Goal: Transaction & Acquisition: Purchase product/service

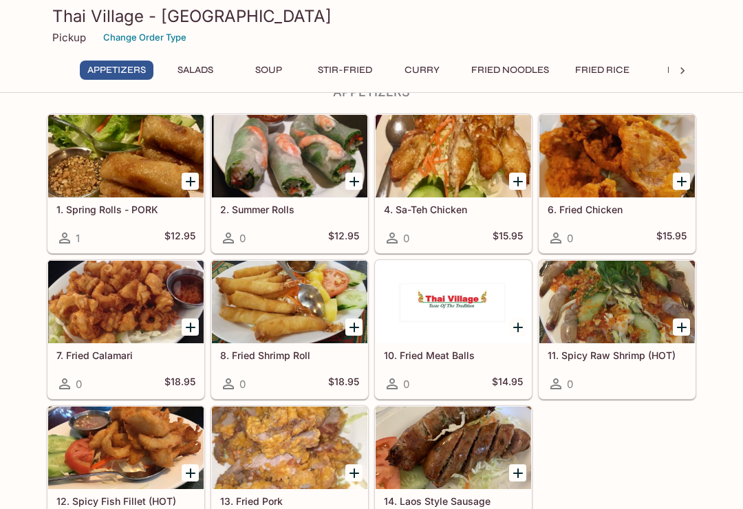
scroll to position [85, 0]
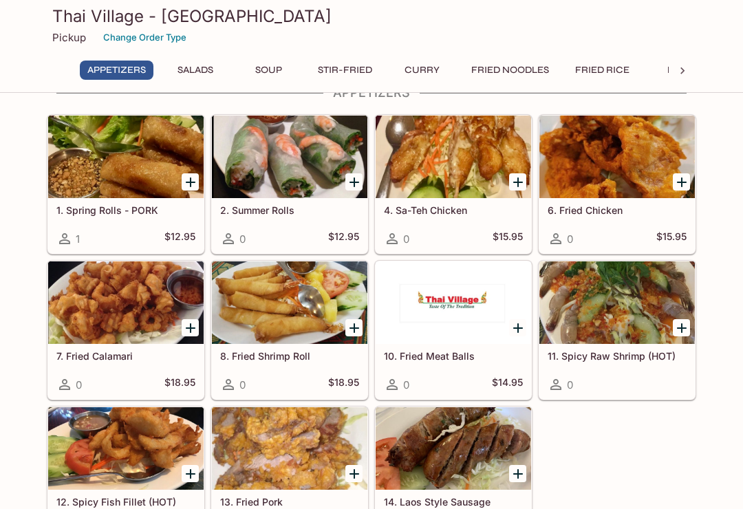
click at [510, 64] on button "Fried Noodles" at bounding box center [509, 70] width 93 height 19
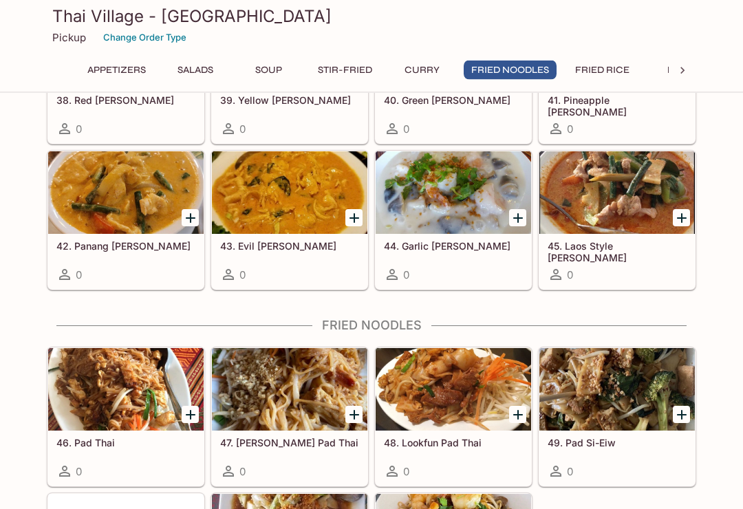
scroll to position [2057, 0]
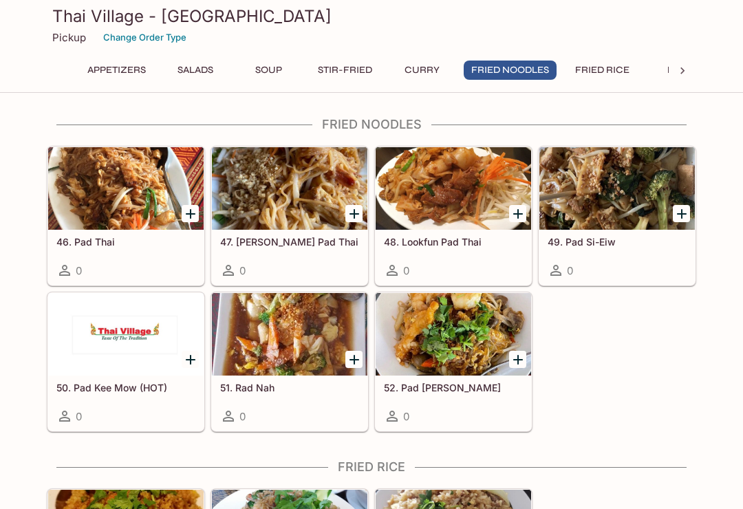
click at [463, 187] on div at bounding box center [452, 188] width 155 height 83
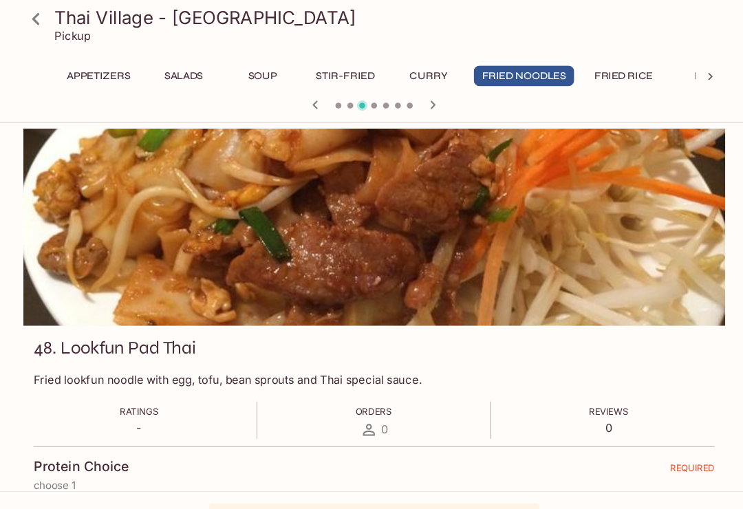
click at [47, 19] on icon at bounding box center [59, 18] width 24 height 24
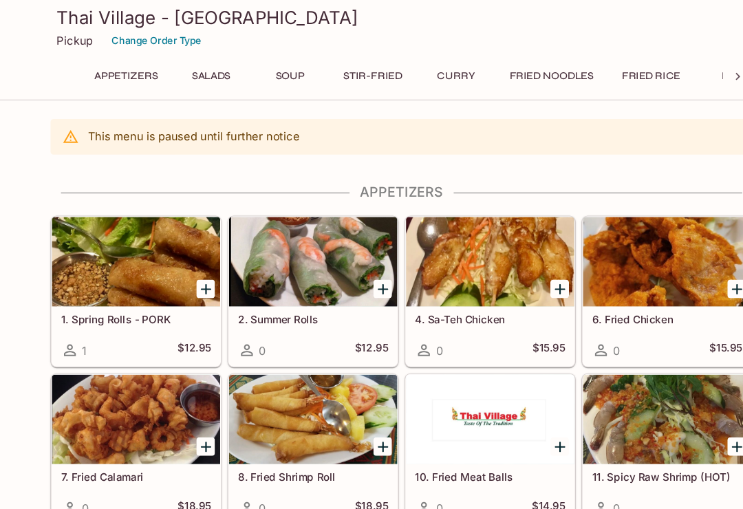
click at [519, 67] on button "Fried Noodles" at bounding box center [509, 70] width 93 height 19
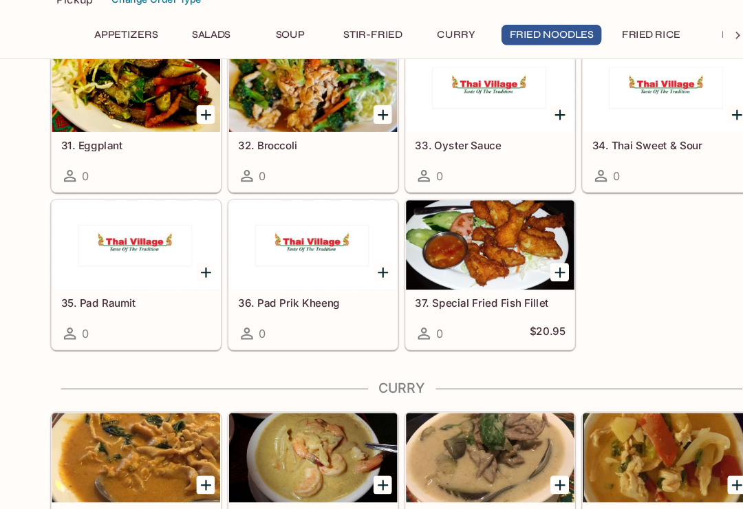
scroll to position [2019, 0]
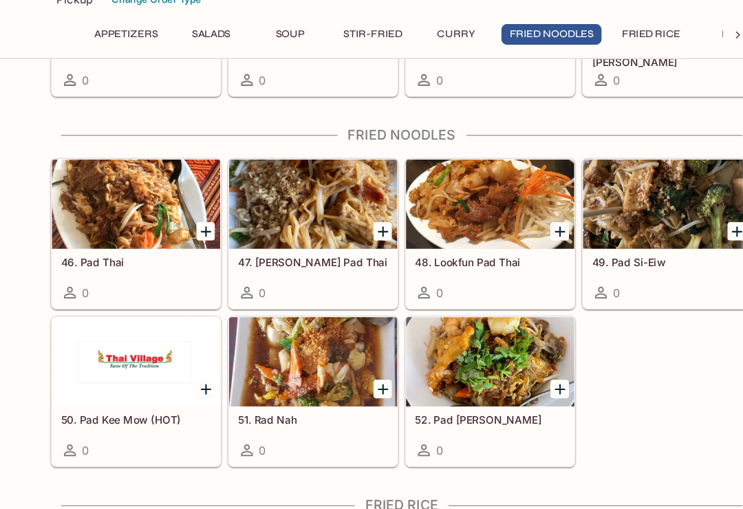
click at [623, 198] on div at bounding box center [616, 227] width 155 height 83
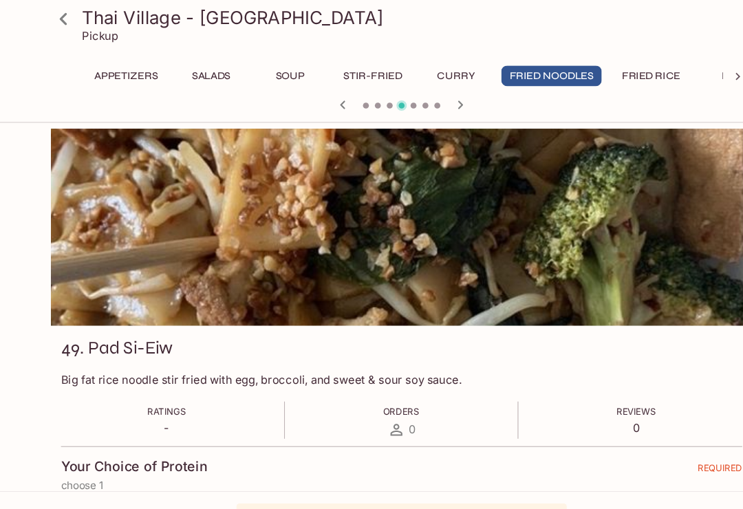
click at [57, 17] on icon at bounding box center [58, 17] width 7 height 11
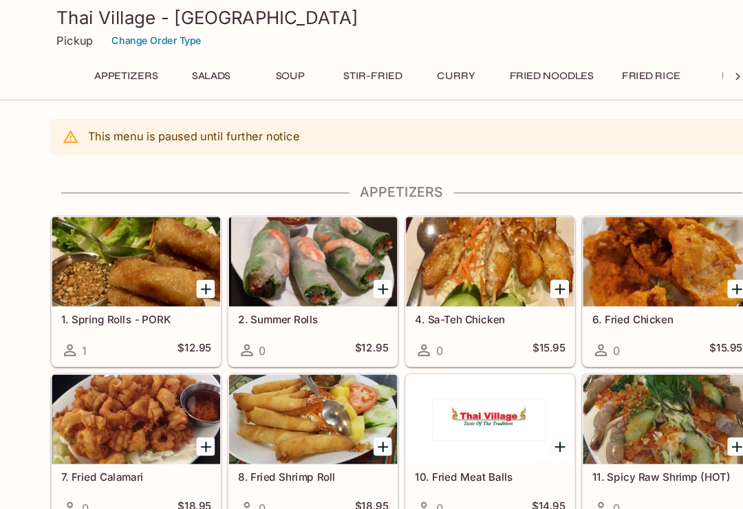
click at [513, 70] on button "Fried Noodles" at bounding box center [509, 70] width 93 height 19
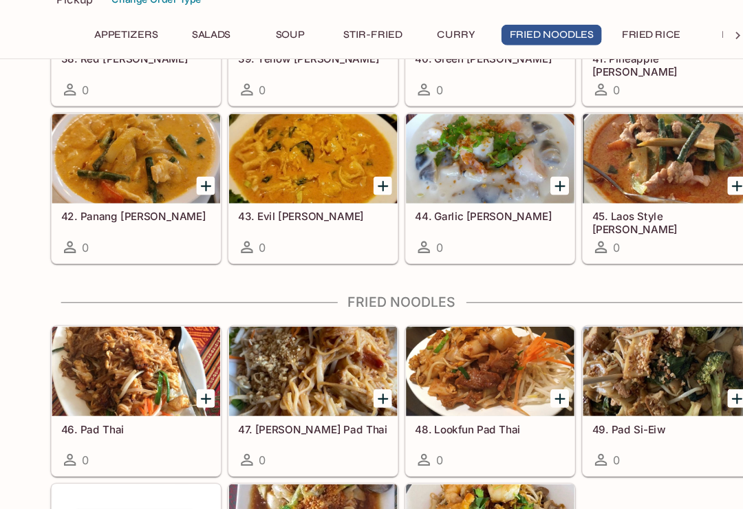
scroll to position [2019, 0]
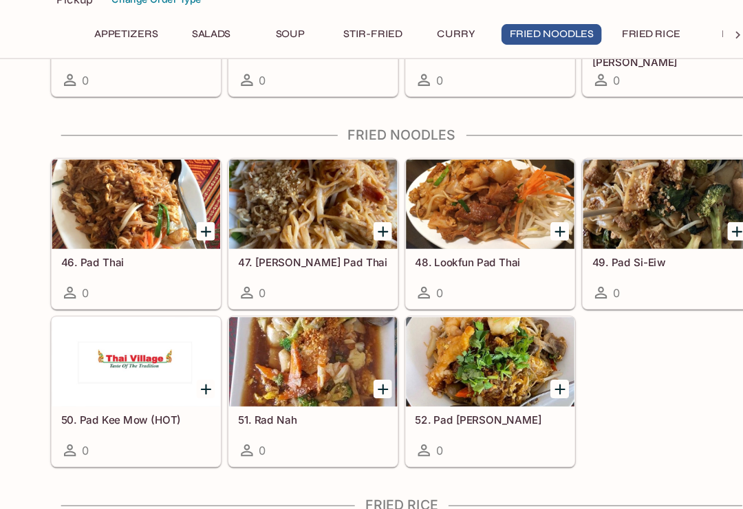
click at [474, 208] on div at bounding box center [452, 227] width 155 height 83
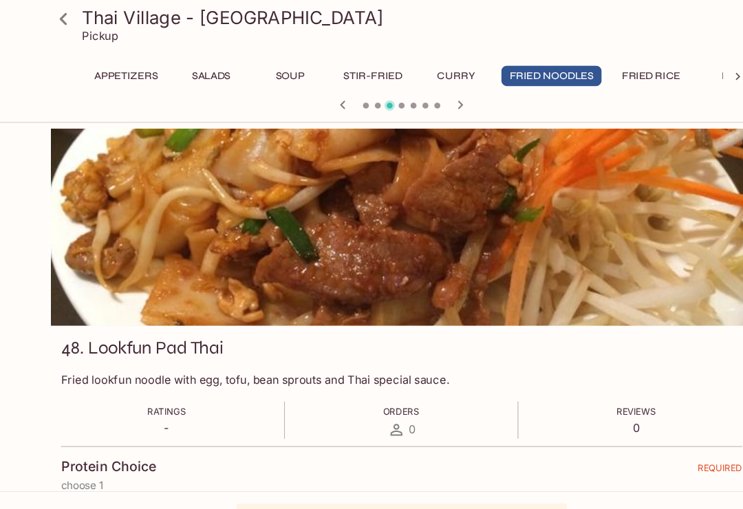
click at [427, 89] on icon "button" at bounding box center [425, 97] width 17 height 17
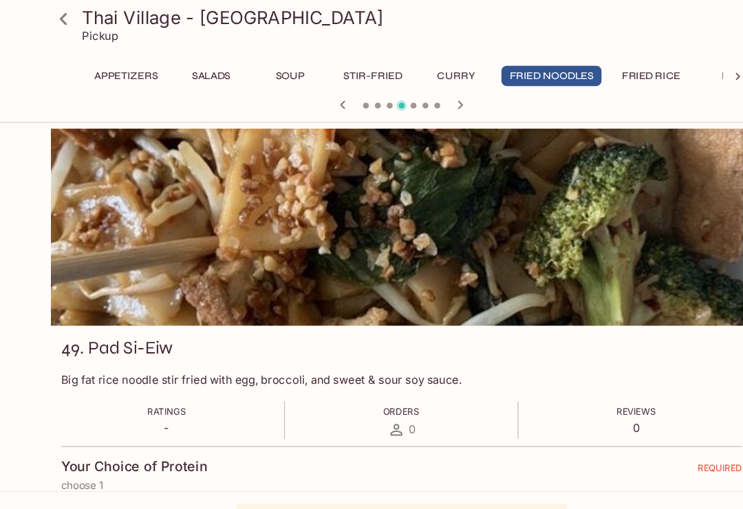
click at [430, 96] on icon "button" at bounding box center [425, 97] width 17 height 17
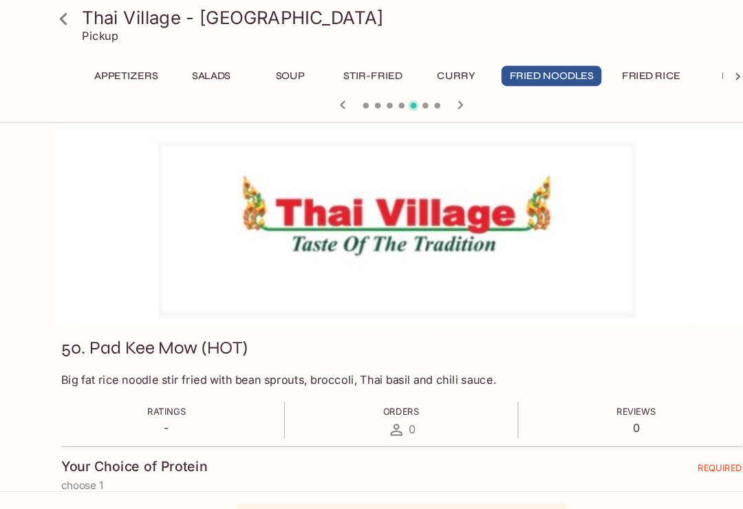
click at [424, 93] on icon "button" at bounding box center [425, 97] width 17 height 17
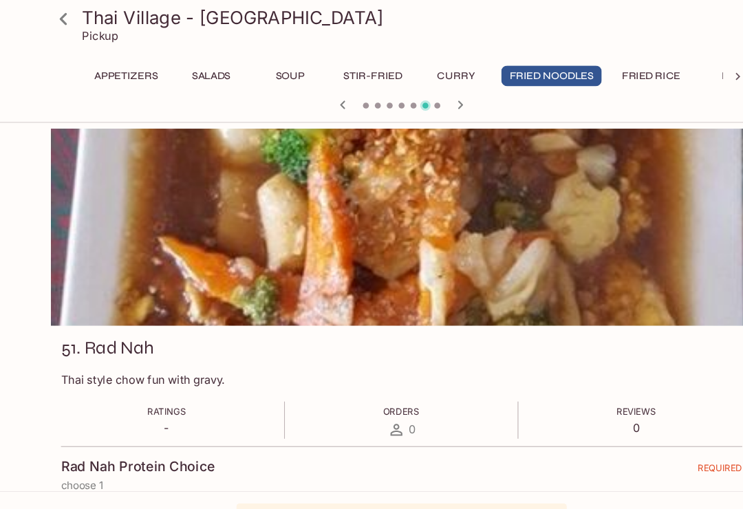
click at [430, 94] on icon "button" at bounding box center [425, 97] width 17 height 17
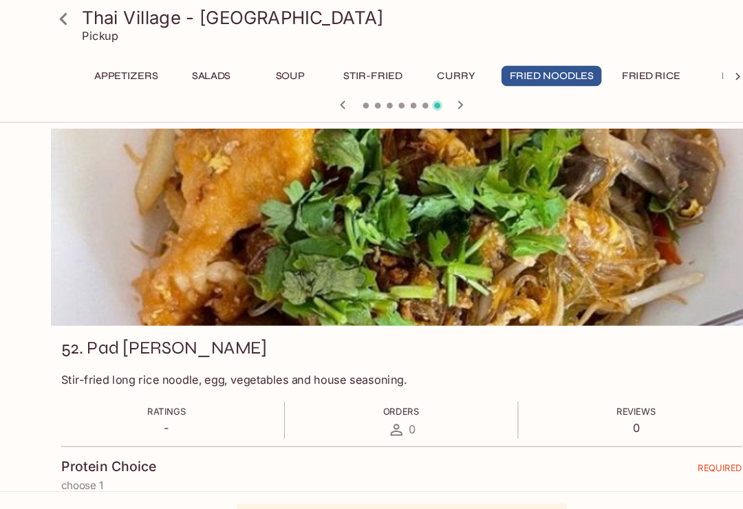
click at [338, 94] on div at bounding box center [371, 98] width 660 height 21
click at [337, 102] on div at bounding box center [371, 98] width 660 height 21
click at [338, 101] on div at bounding box center [371, 98] width 660 height 21
click at [317, 91] on icon "button" at bounding box center [317, 97] width 17 height 17
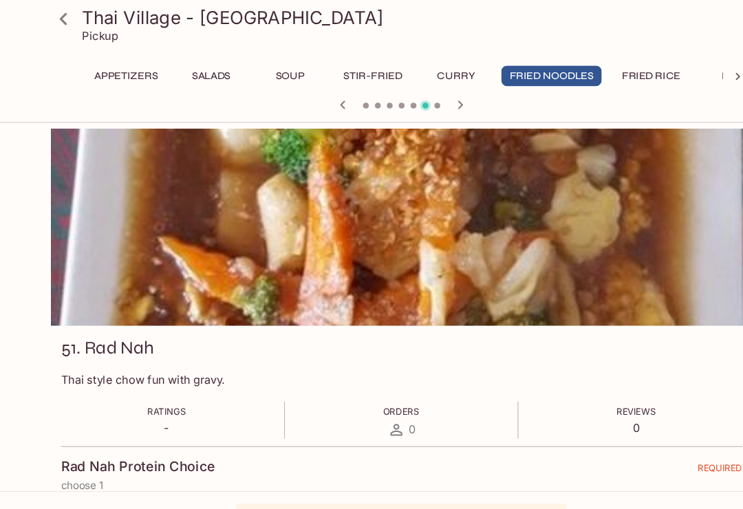
click at [316, 98] on icon "button" at bounding box center [316, 97] width 5 height 8
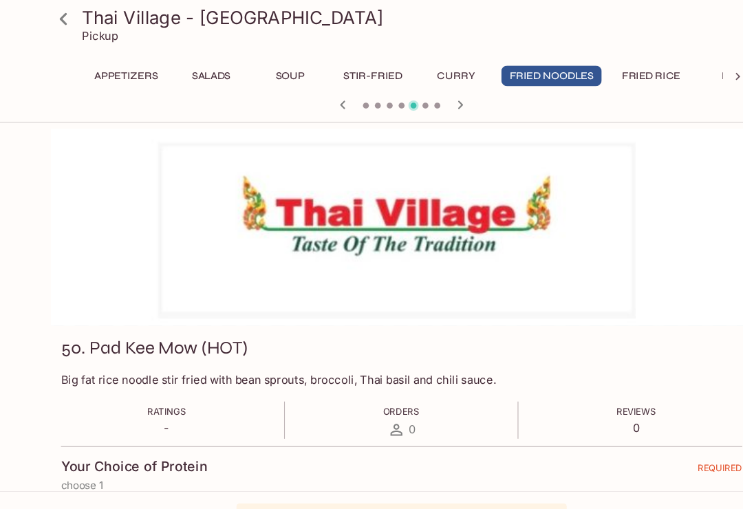
click at [319, 96] on icon "button" at bounding box center [317, 97] width 17 height 17
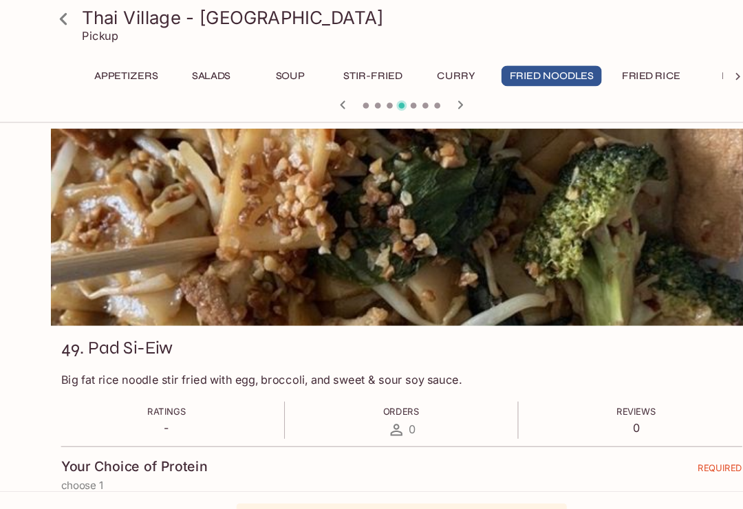
click at [315, 99] on icon "button" at bounding box center [317, 97] width 17 height 17
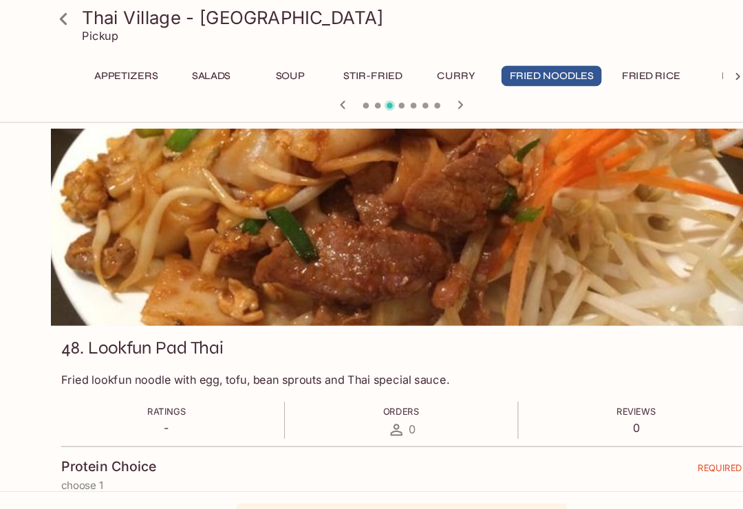
click at [319, 97] on icon "button" at bounding box center [317, 97] width 17 height 17
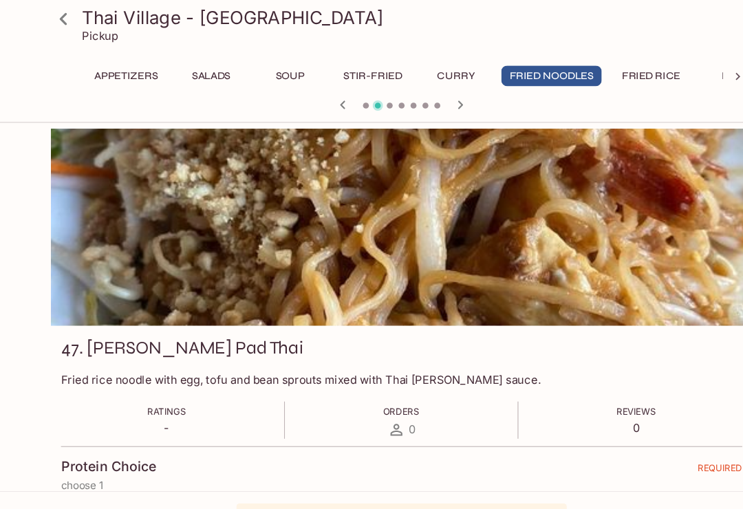
click at [317, 94] on icon "button" at bounding box center [317, 97] width 17 height 17
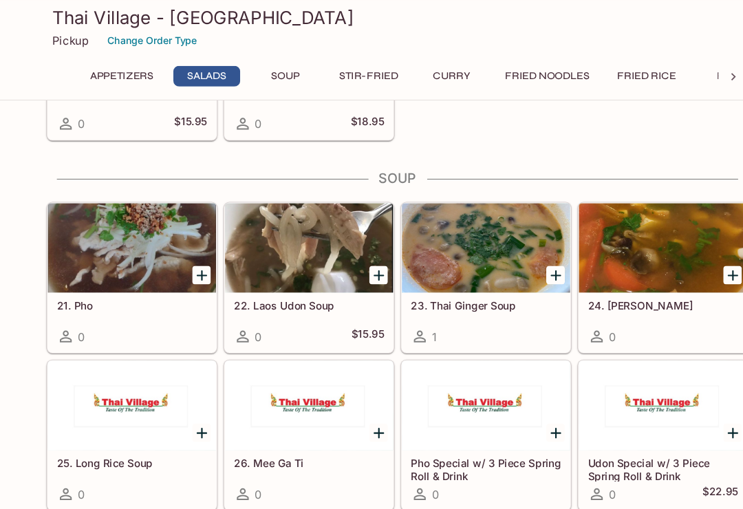
scroll to position [844, 0]
click at [470, 235] on div at bounding box center [452, 229] width 155 height 83
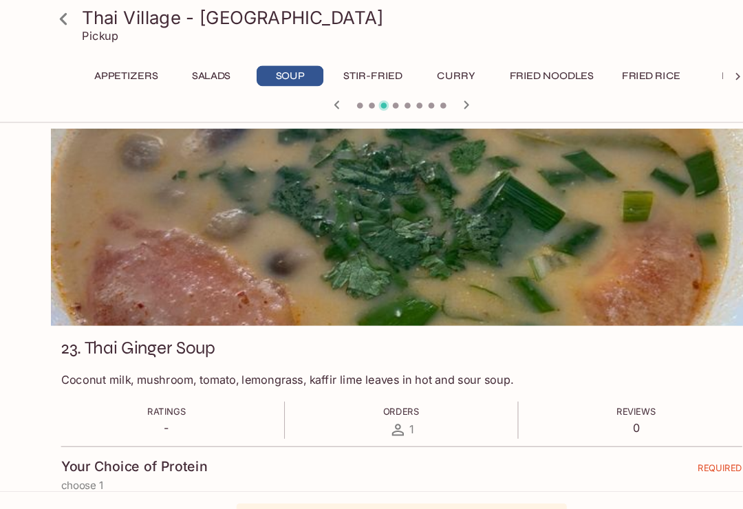
click at [66, 12] on icon at bounding box center [59, 18] width 24 height 24
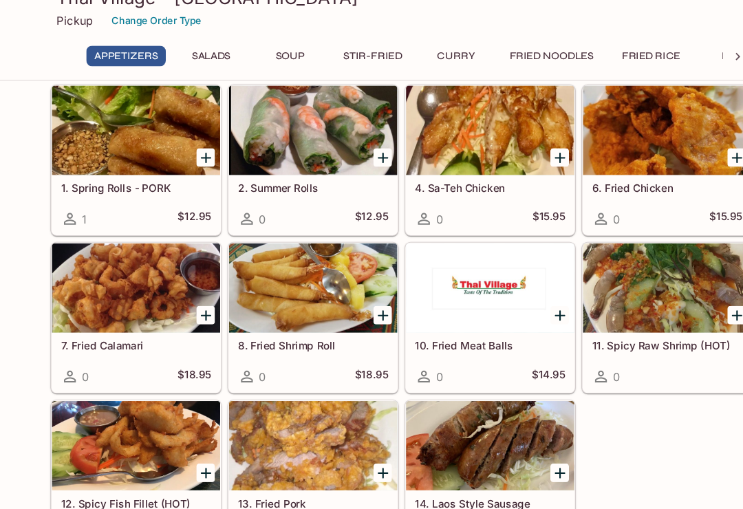
scroll to position [105, 0]
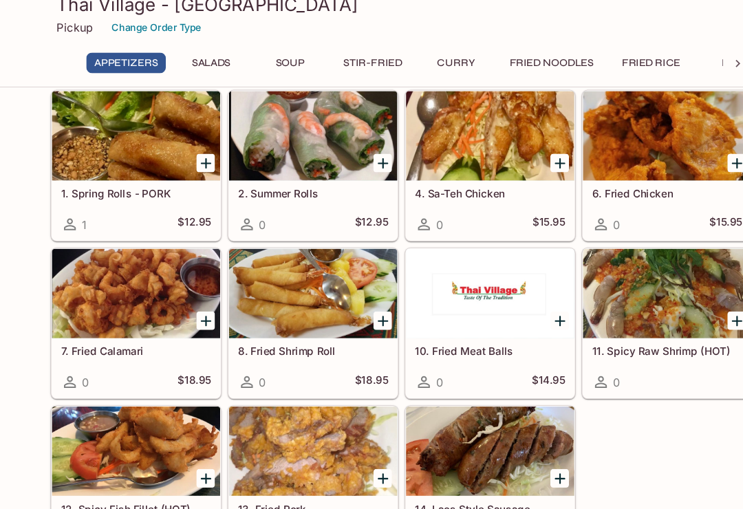
click at [426, 61] on button "Curry" at bounding box center [422, 70] width 62 height 19
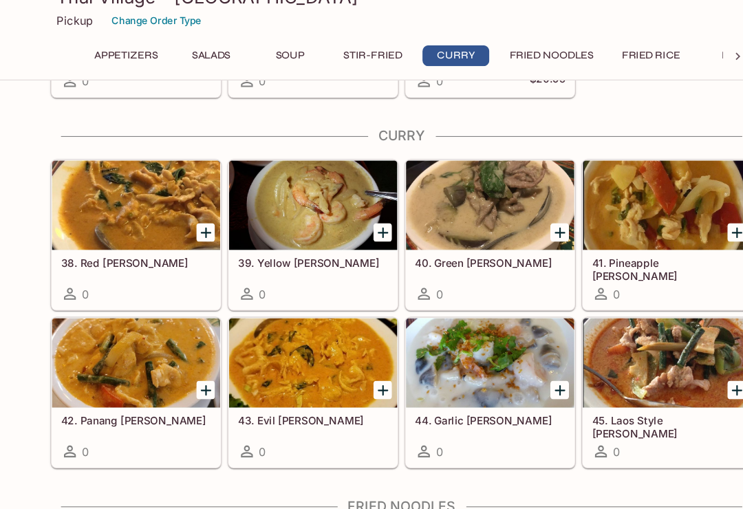
scroll to position [1696, 0]
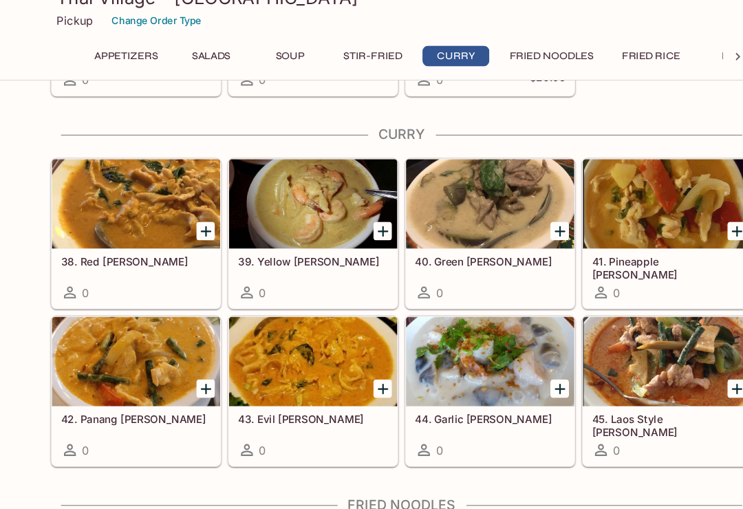
click at [306, 347] on div at bounding box center [289, 352] width 155 height 83
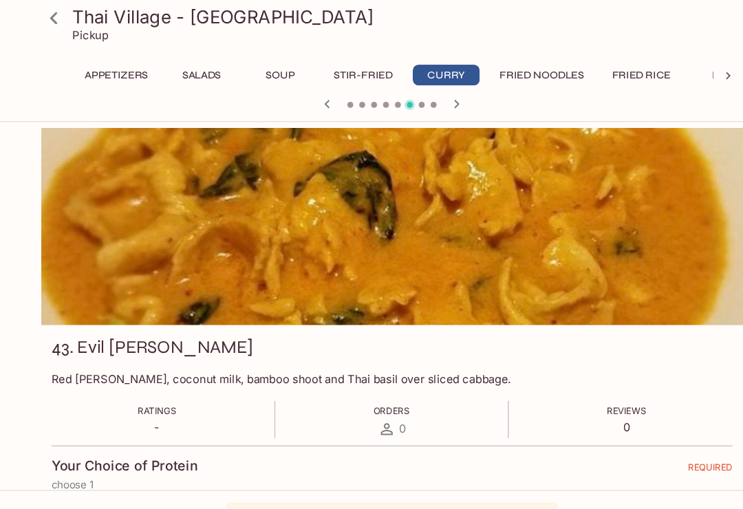
click at [423, 93] on icon "button" at bounding box center [431, 97] width 17 height 17
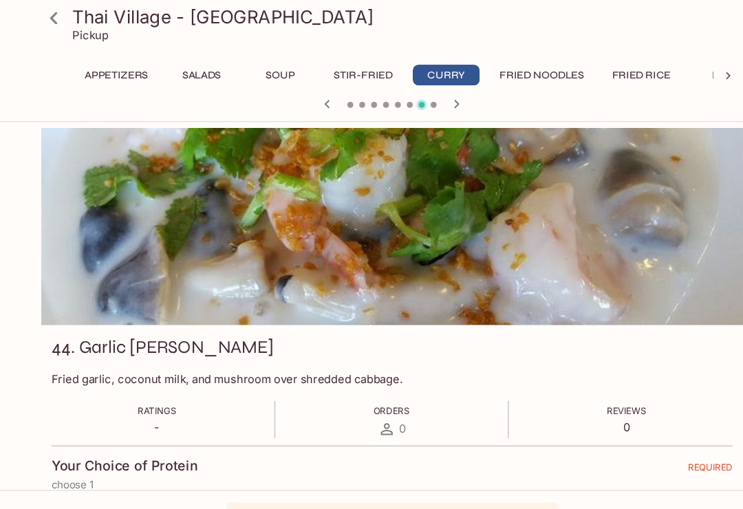
click at [424, 94] on icon "button" at bounding box center [431, 97] width 17 height 17
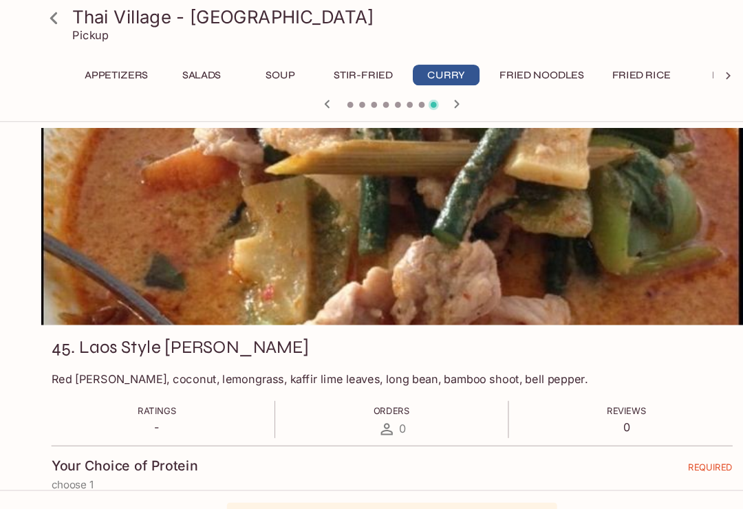
click at [309, 96] on icon "button" at bounding box center [311, 97] width 5 height 8
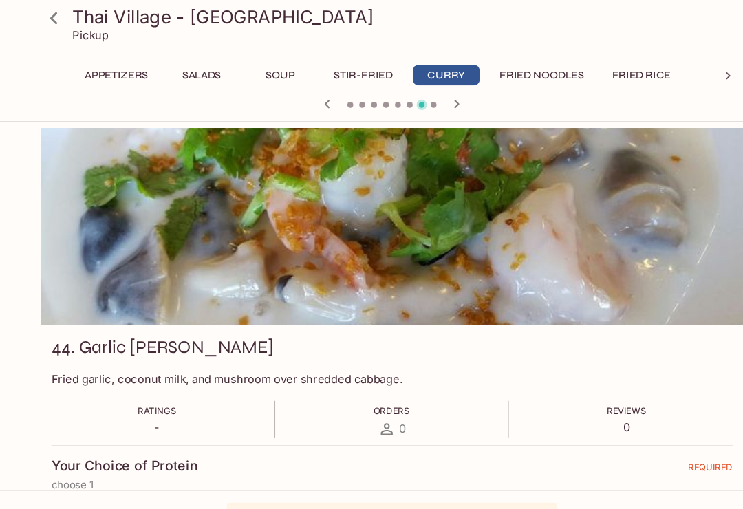
click at [304, 100] on icon "button" at bounding box center [311, 97] width 17 height 17
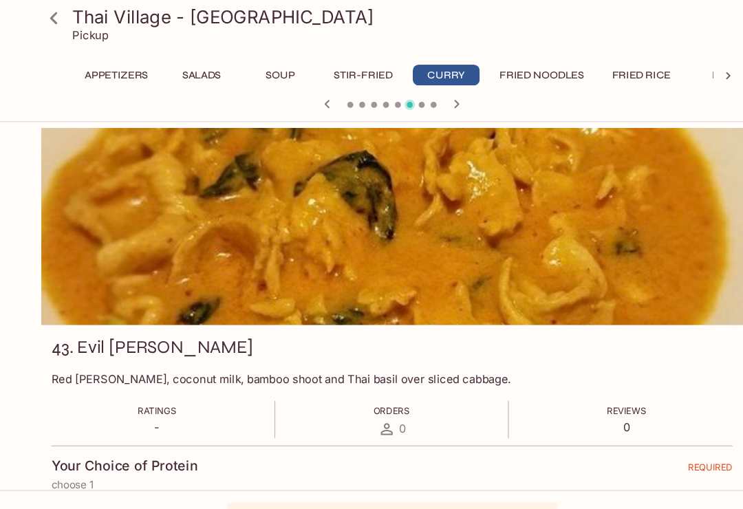
click at [310, 95] on icon "button" at bounding box center [311, 97] width 17 height 17
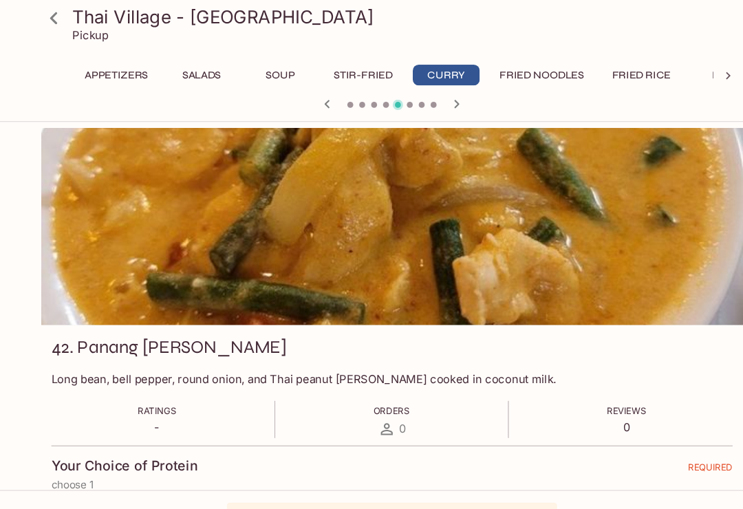
click at [303, 104] on icon "button" at bounding box center [311, 97] width 17 height 17
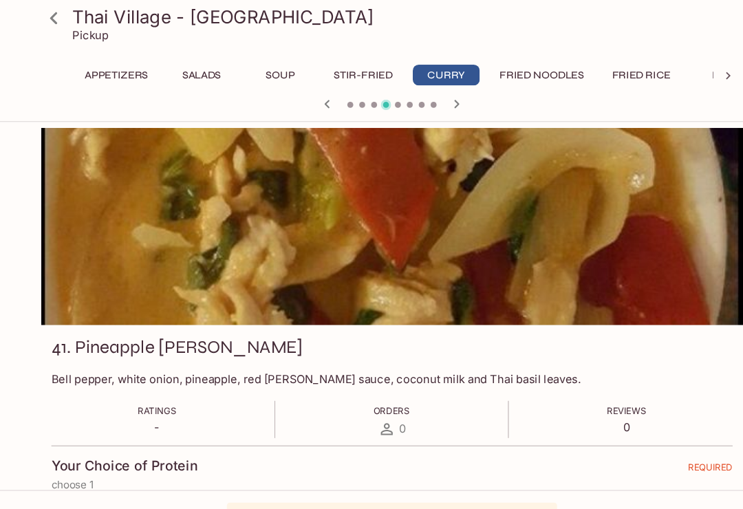
click at [303, 97] on icon "button" at bounding box center [311, 97] width 17 height 17
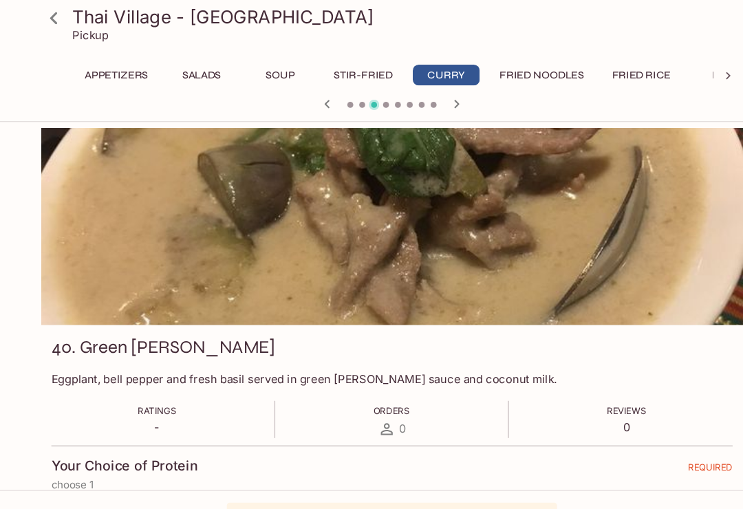
click at [303, 98] on icon "button" at bounding box center [311, 97] width 17 height 17
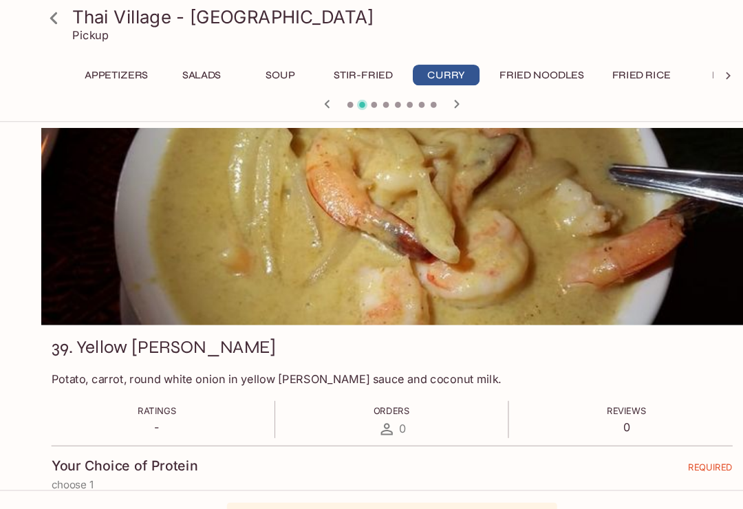
click at [303, 96] on icon "button" at bounding box center [311, 97] width 17 height 17
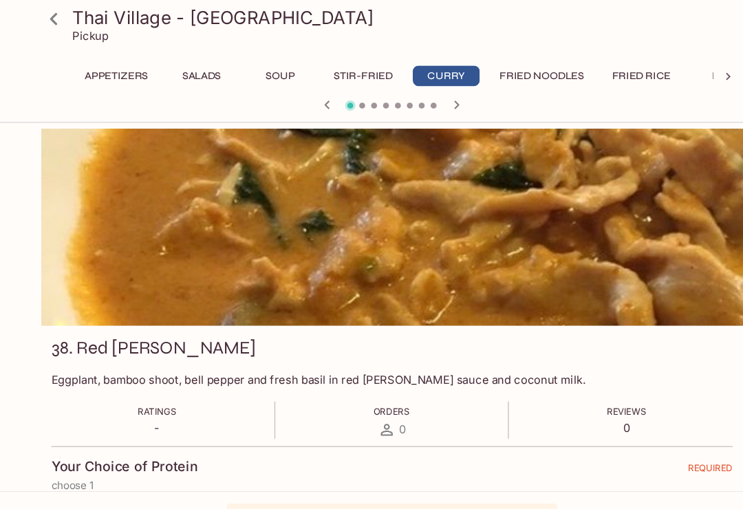
scroll to position [488, 0]
